Goal: Transaction & Acquisition: Obtain resource

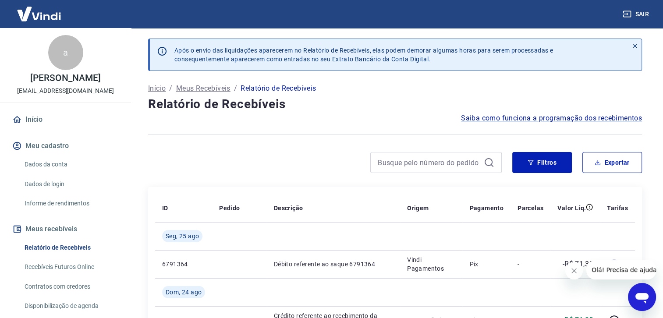
click at [390, 107] on h4 "Relatório de Recebíveis" at bounding box center [395, 104] width 494 height 18
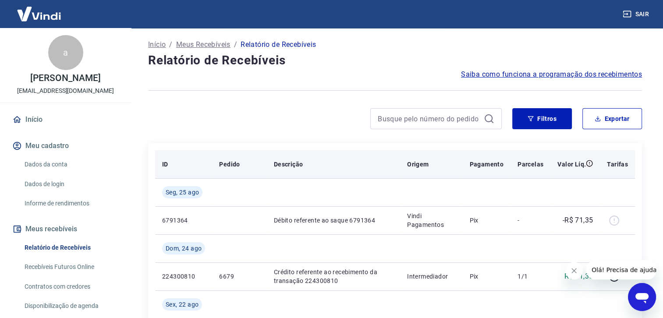
scroll to position [88, 0]
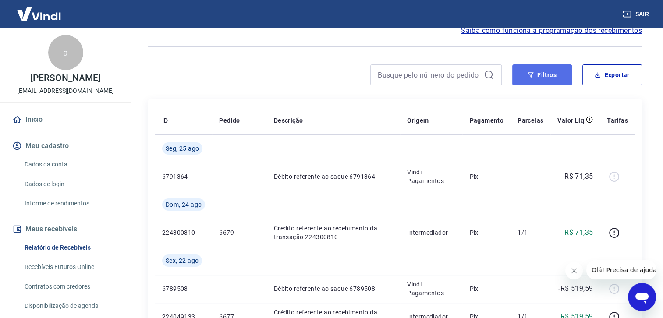
click at [533, 74] on icon "button" at bounding box center [530, 75] width 6 height 6
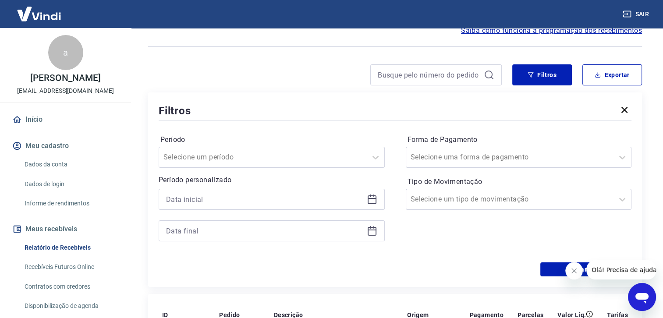
click at [375, 196] on icon at bounding box center [372, 199] width 11 height 11
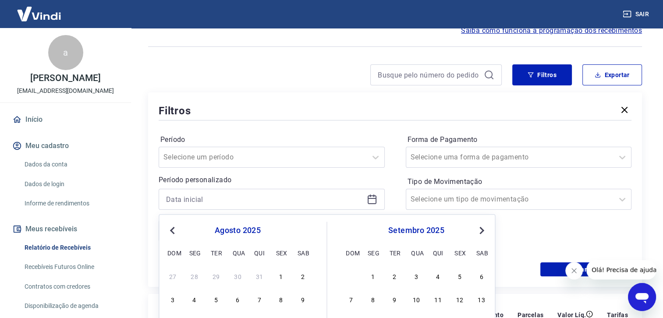
click at [173, 229] on span "Previous Month" at bounding box center [173, 230] width 0 height 10
click at [254, 277] on div "1" at bounding box center [259, 276] width 11 height 11
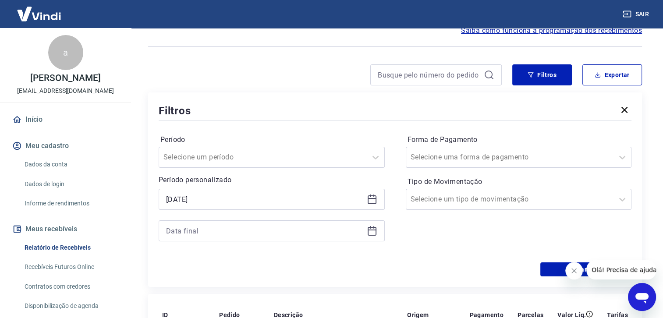
type input "[DATE]"
click at [261, 276] on div "Filtros Período Selecione um período Período personalizado Selected date: [DATE…" at bounding box center [395, 189] width 494 height 194
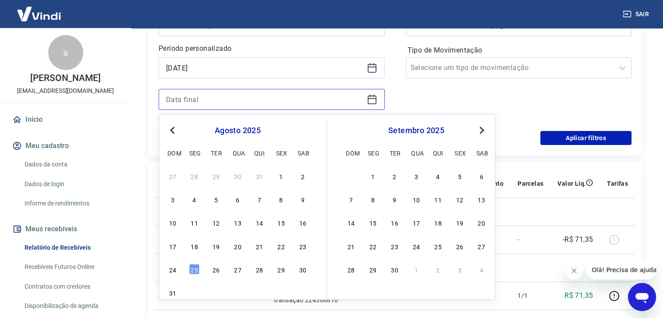
click at [226, 93] on input at bounding box center [264, 99] width 197 height 13
click at [173, 129] on span "Previous Month" at bounding box center [173, 130] width 0 height 10
click at [305, 271] on div "31" at bounding box center [302, 269] width 11 height 11
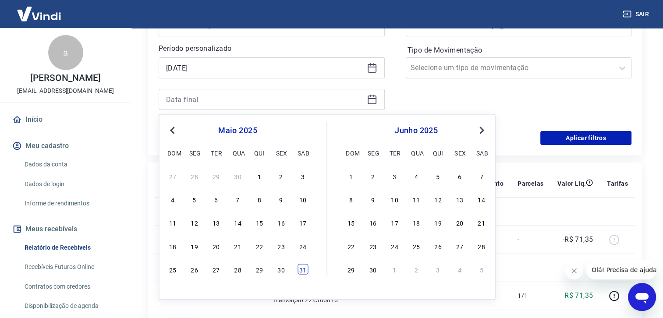
type input "[DATE]"
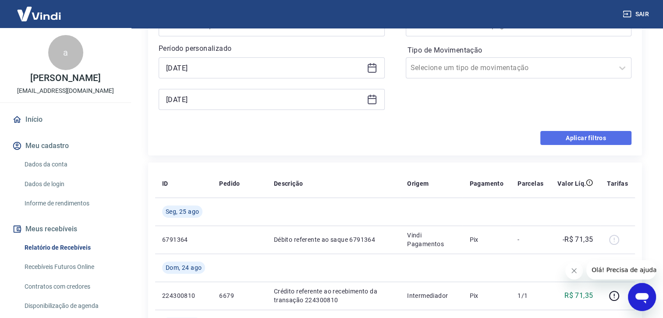
click at [554, 141] on button "Aplicar filtros" at bounding box center [585, 138] width 91 height 14
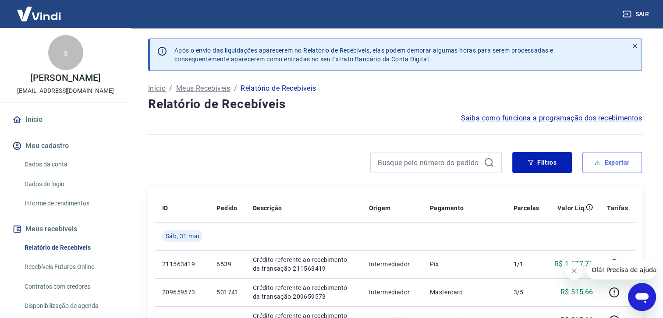
click at [600, 162] on icon "button" at bounding box center [597, 162] width 6 height 6
type input "[DATE]"
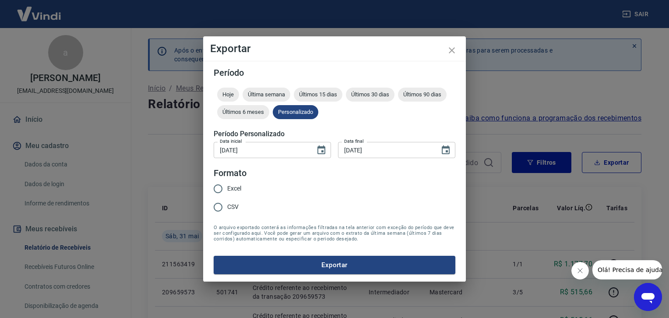
click at [219, 188] on input "Excel" at bounding box center [218, 189] width 18 height 18
radio input "true"
click at [350, 267] on button "Exportar" at bounding box center [335, 265] width 242 height 18
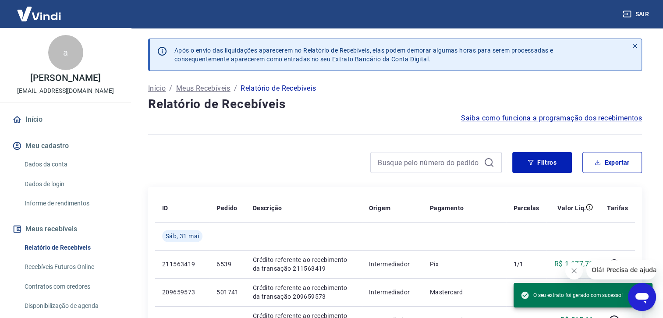
drag, startPoint x: 354, startPoint y: 110, endPoint x: 371, endPoint y: 111, distance: 16.7
click at [354, 110] on h4 "Relatório de Recebíveis" at bounding box center [395, 104] width 494 height 18
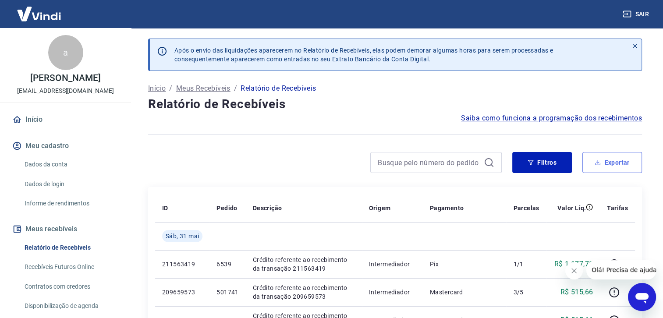
click at [624, 163] on button "Exportar" at bounding box center [612, 162] width 60 height 21
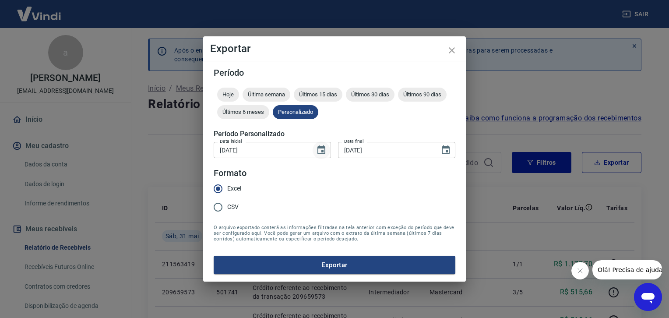
click at [319, 151] on icon "Choose date, selected date is 1 de mai de 2025" at bounding box center [321, 150] width 11 height 11
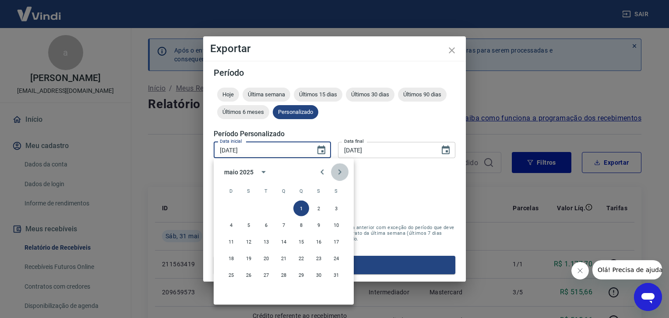
click at [339, 171] on icon "Next month" at bounding box center [340, 172] width 3 height 5
click at [228, 206] on button "1" at bounding box center [231, 209] width 16 height 16
type input "[DATE]"
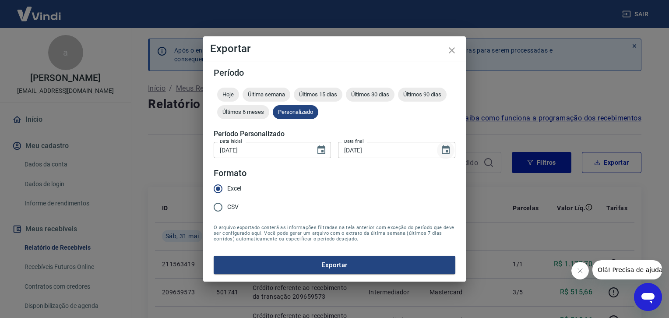
click at [445, 149] on icon "Choose date, selected date is 31 de mai de 2025" at bounding box center [446, 150] width 11 height 11
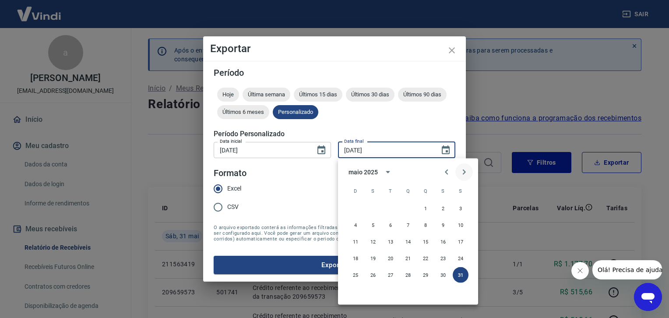
click at [462, 172] on icon "Next month" at bounding box center [464, 172] width 11 height 11
click at [378, 275] on button "30" at bounding box center [373, 275] width 16 height 16
type input "[DATE]"
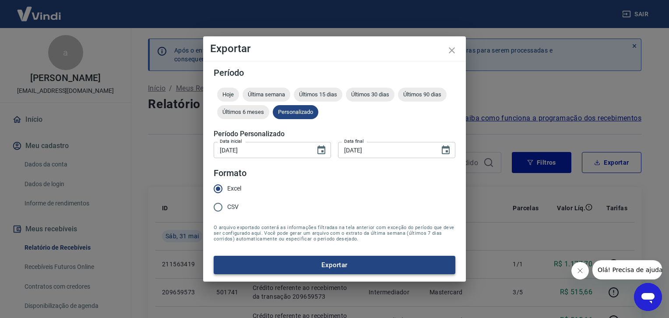
click at [291, 263] on button "Exportar" at bounding box center [335, 265] width 242 height 18
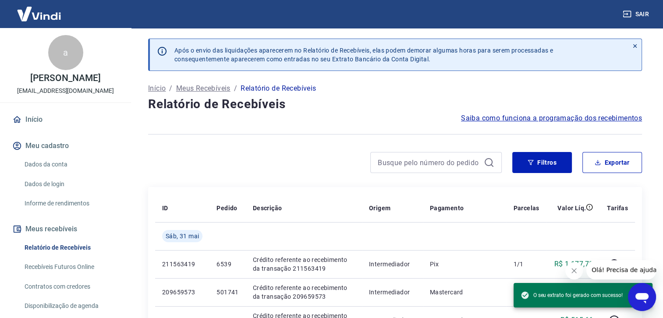
click at [403, 107] on h4 "Relatório de Recebíveis" at bounding box center [395, 104] width 494 height 18
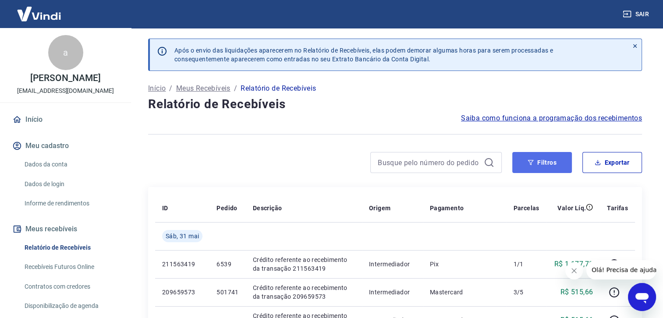
click at [550, 164] on button "Filtros" at bounding box center [542, 162] width 60 height 21
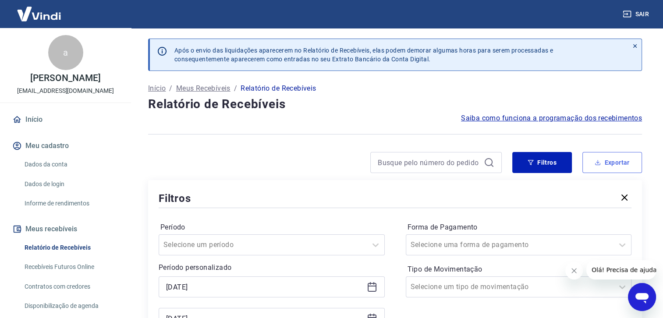
click at [615, 163] on button "Exportar" at bounding box center [612, 162] width 60 height 21
type input "[DATE]"
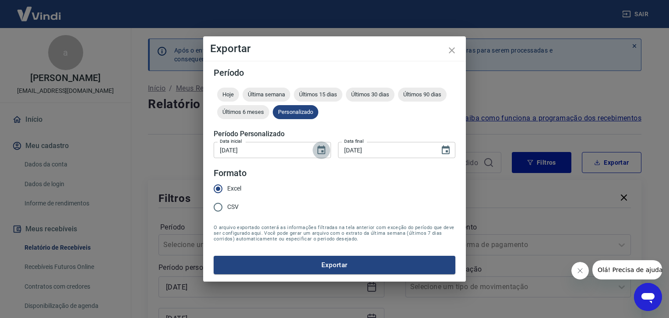
click at [322, 149] on icon "Choose date, selected date is 1 de mai de 2025" at bounding box center [321, 150] width 11 height 11
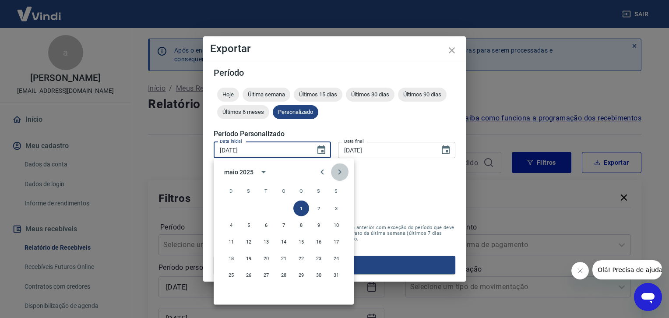
click at [340, 172] on icon "Next month" at bounding box center [340, 172] width 3 height 5
click at [263, 203] on button "1" at bounding box center [266, 209] width 16 height 16
type input "[DATE]"
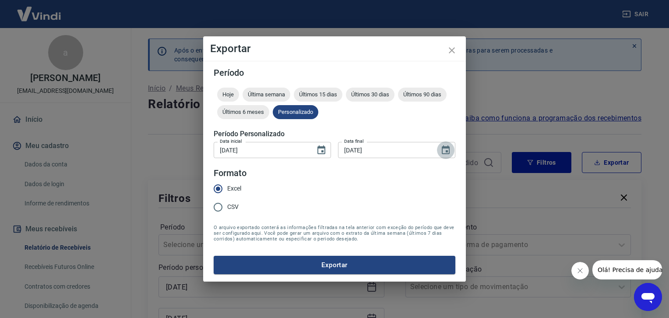
click at [448, 148] on icon "Choose date, selected date is 31 de mai de 2025" at bounding box center [446, 149] width 8 height 9
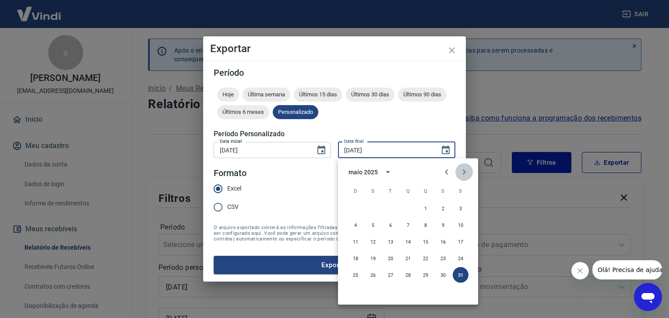
click at [462, 169] on icon "Next month" at bounding box center [464, 172] width 11 height 11
click at [424, 275] on button "31" at bounding box center [426, 275] width 16 height 16
type input "[DATE]"
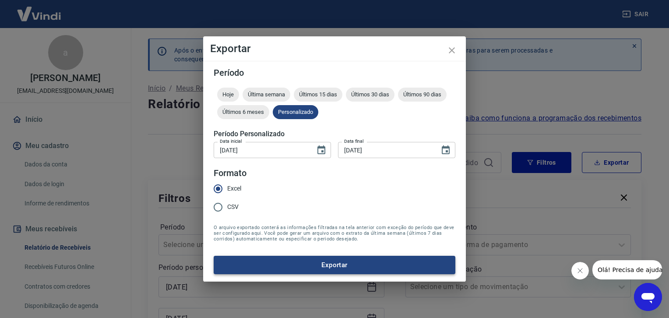
click at [331, 262] on button "Exportar" at bounding box center [335, 265] width 242 height 18
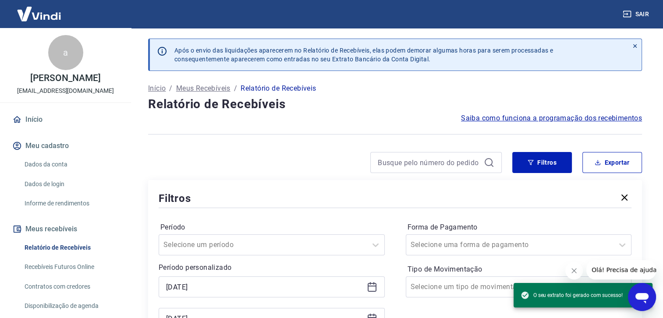
click at [361, 106] on h4 "Relatório de Recebíveis" at bounding box center [395, 104] width 494 height 18
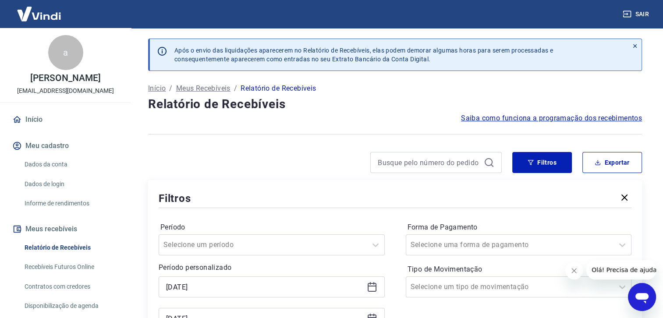
click at [636, 16] on button "Sair" at bounding box center [637, 14] width 32 height 16
